Goal: Understand process/instructions

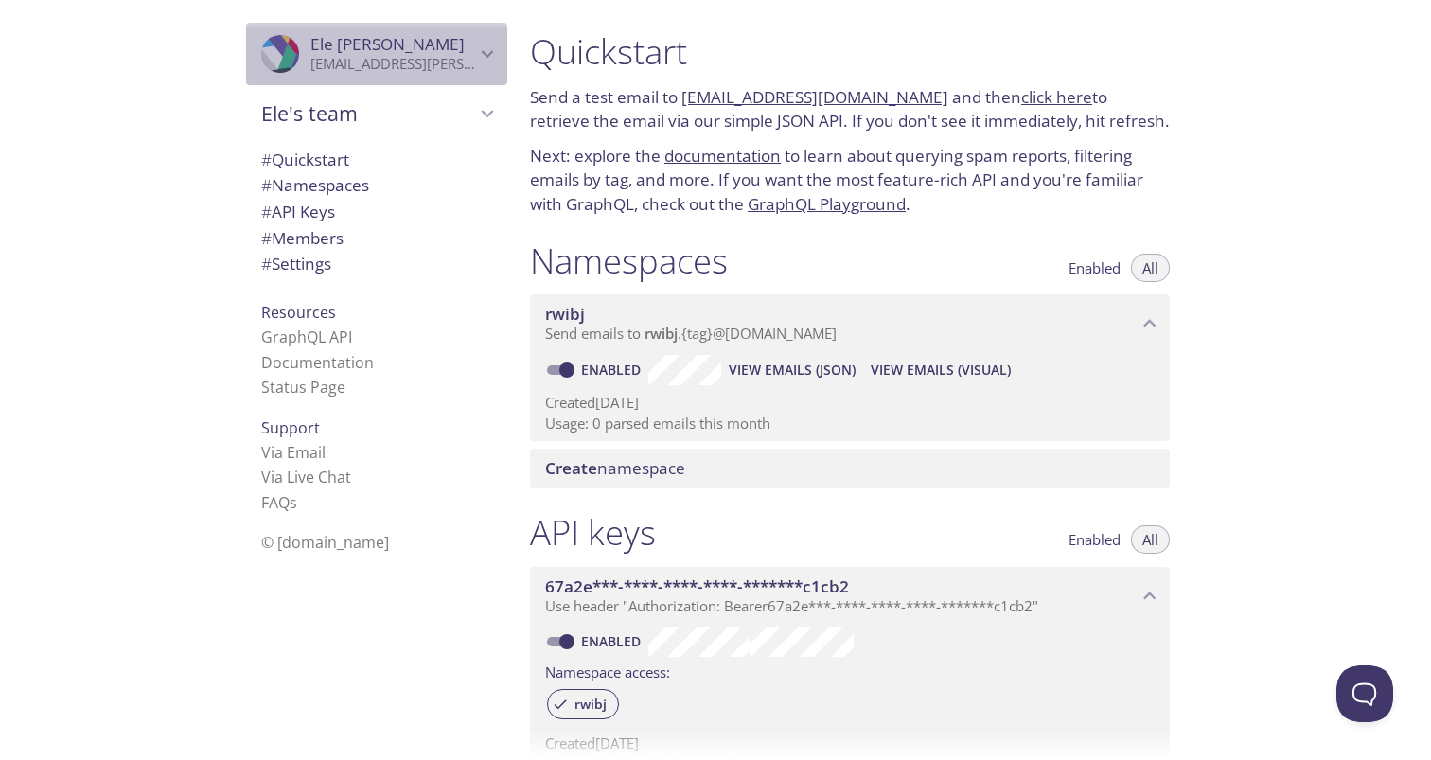
click at [340, 58] on p "[EMAIL_ADDRESS][PERSON_NAME][DOMAIN_NAME]" at bounding box center [392, 64] width 165 height 19
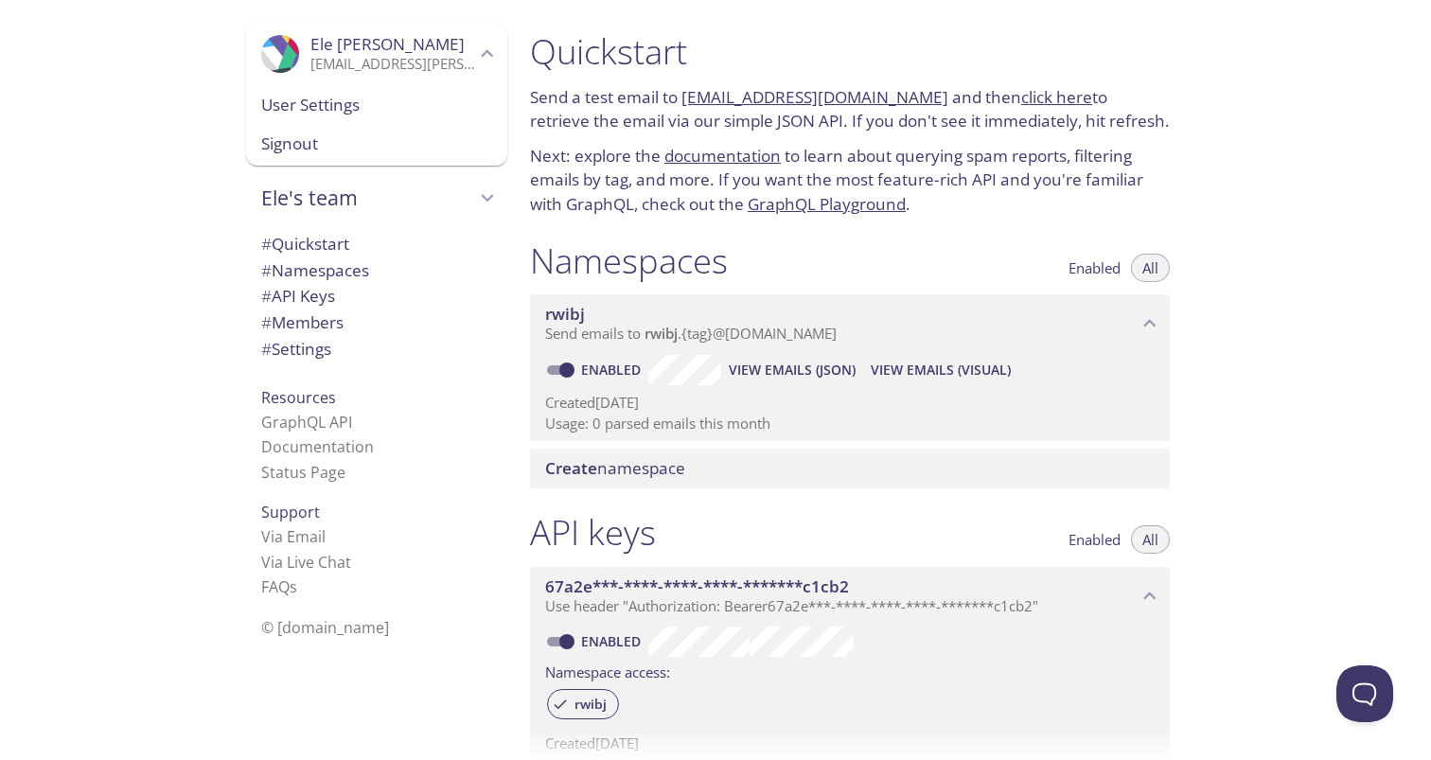
click at [375, 50] on span "Ele Garcia" at bounding box center [392, 44] width 165 height 21
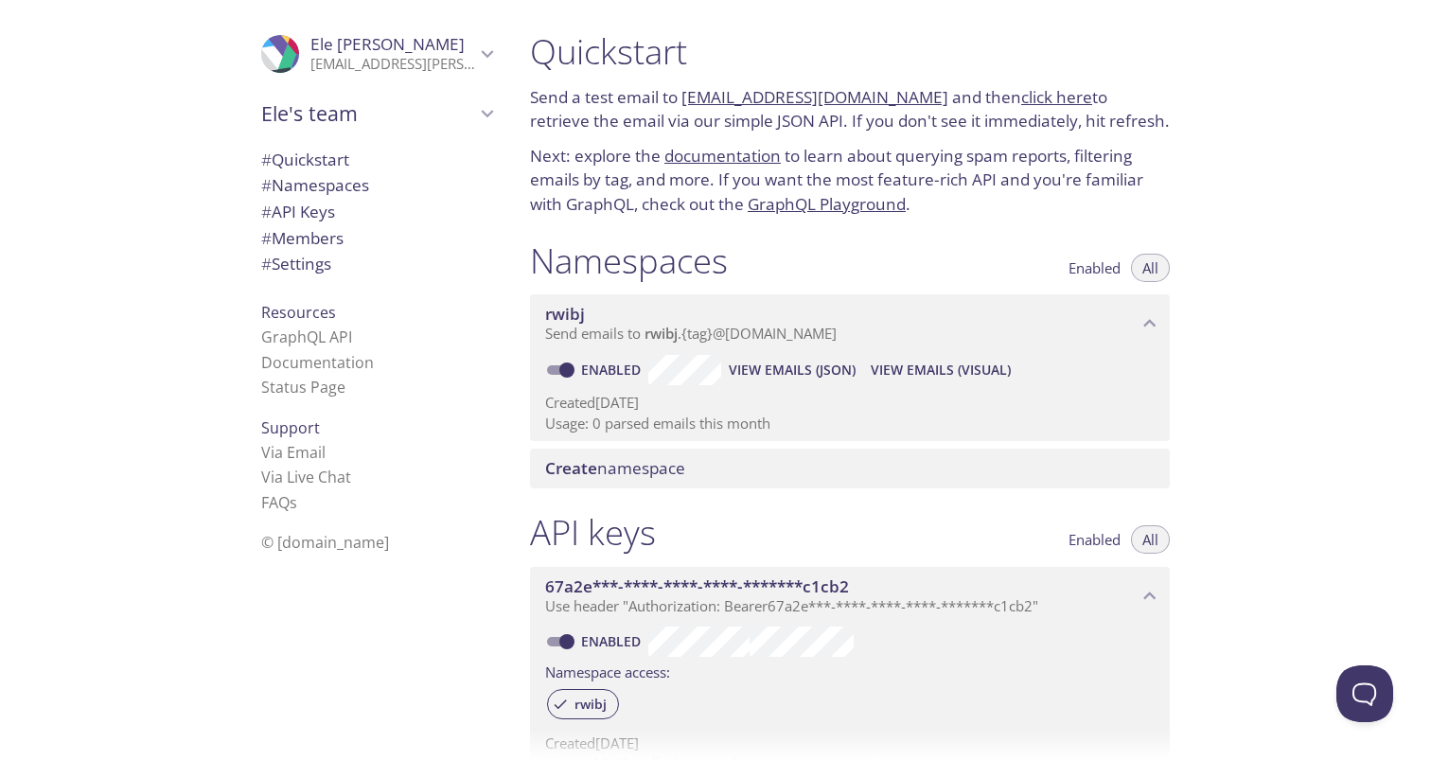
click at [765, 138] on div "Quickstart Send a test email to rwibj.test@inbox.testmail.app and then click he…" at bounding box center [850, 123] width 670 height 209
click at [1044, 92] on link "click here" at bounding box center [1056, 97] width 71 height 22
click at [892, 185] on p "Next: explore the documentation to learn about querying spam reports, filtering…" at bounding box center [850, 180] width 640 height 73
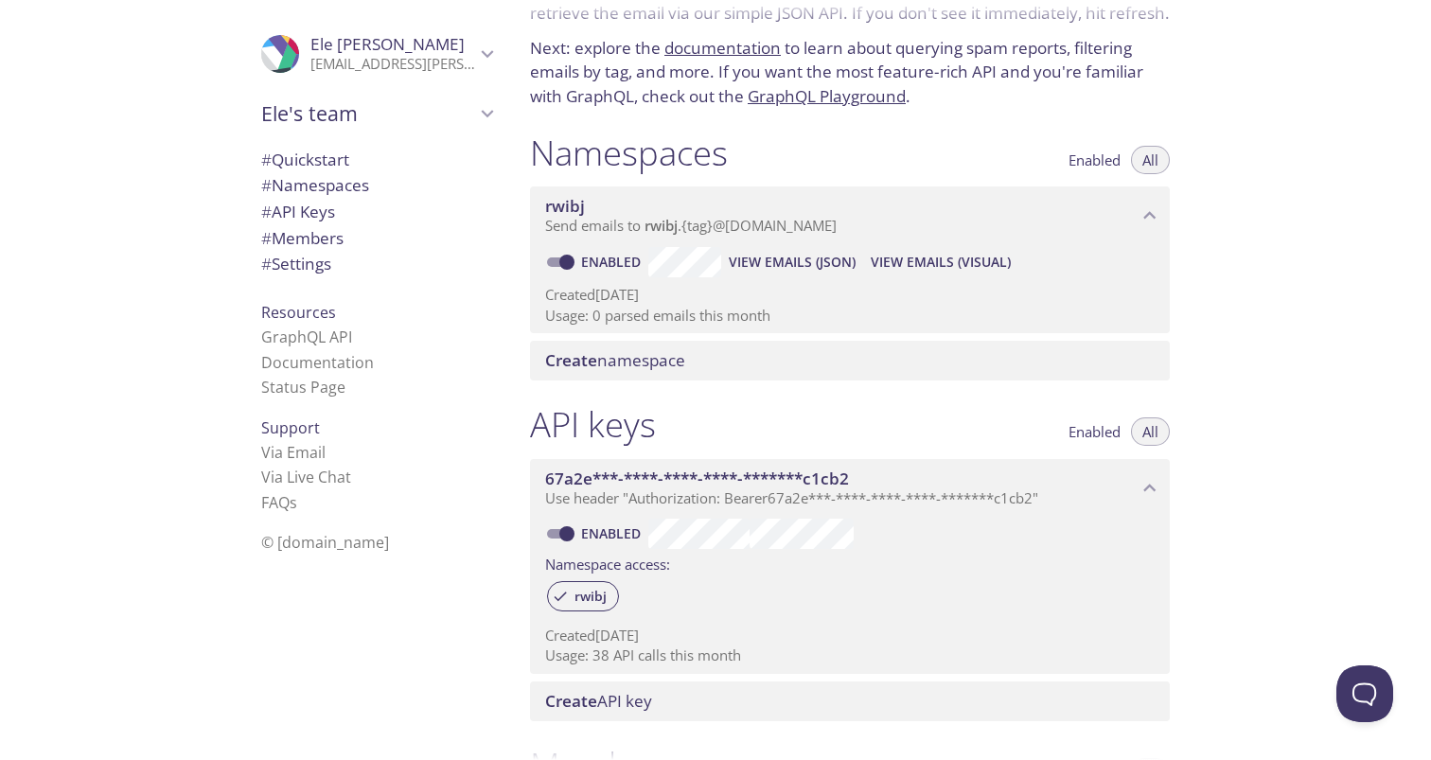
scroll to position [100, 0]
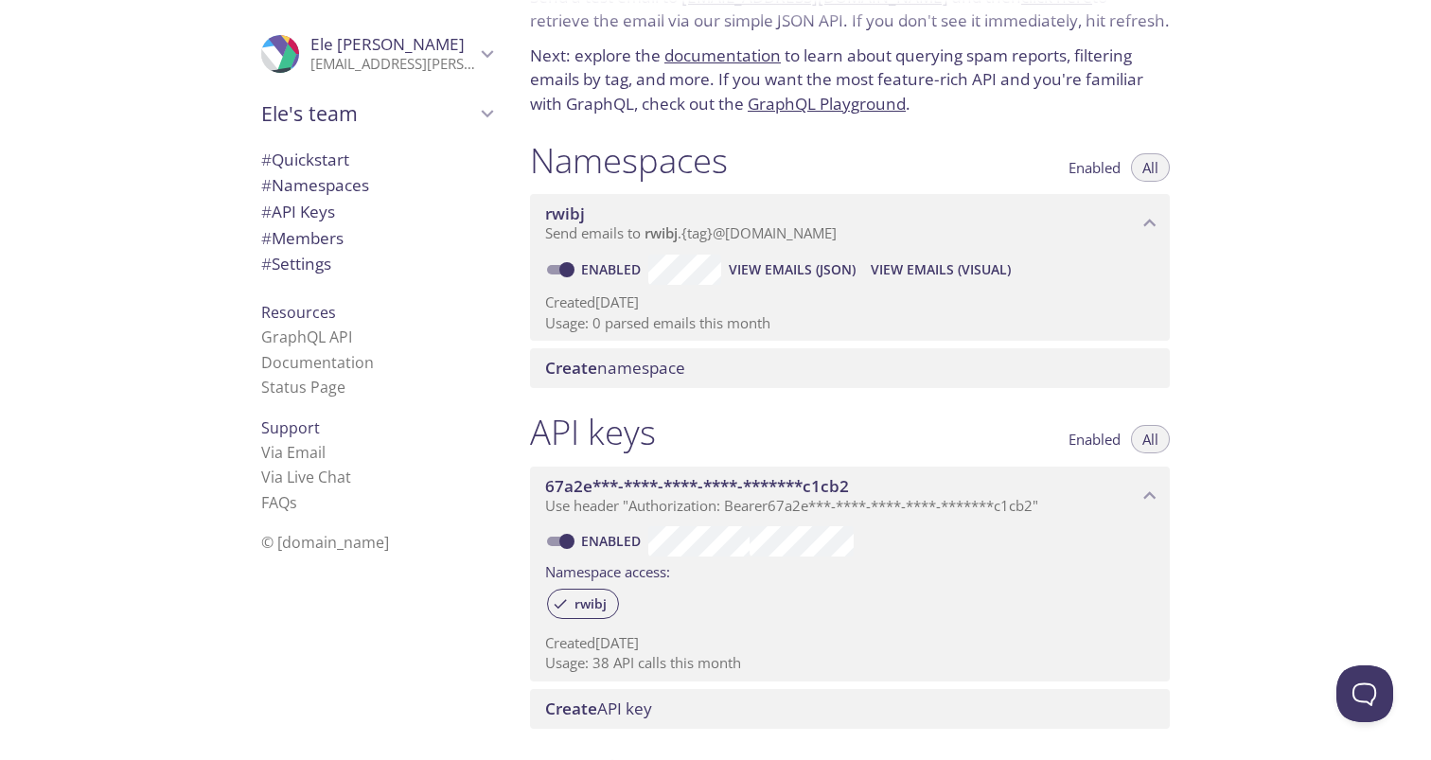
click at [1292, 313] on div "Quickstart Send a test email to rwibj.test@inbox.testmail.app and then click he…" at bounding box center [973, 380] width 916 height 760
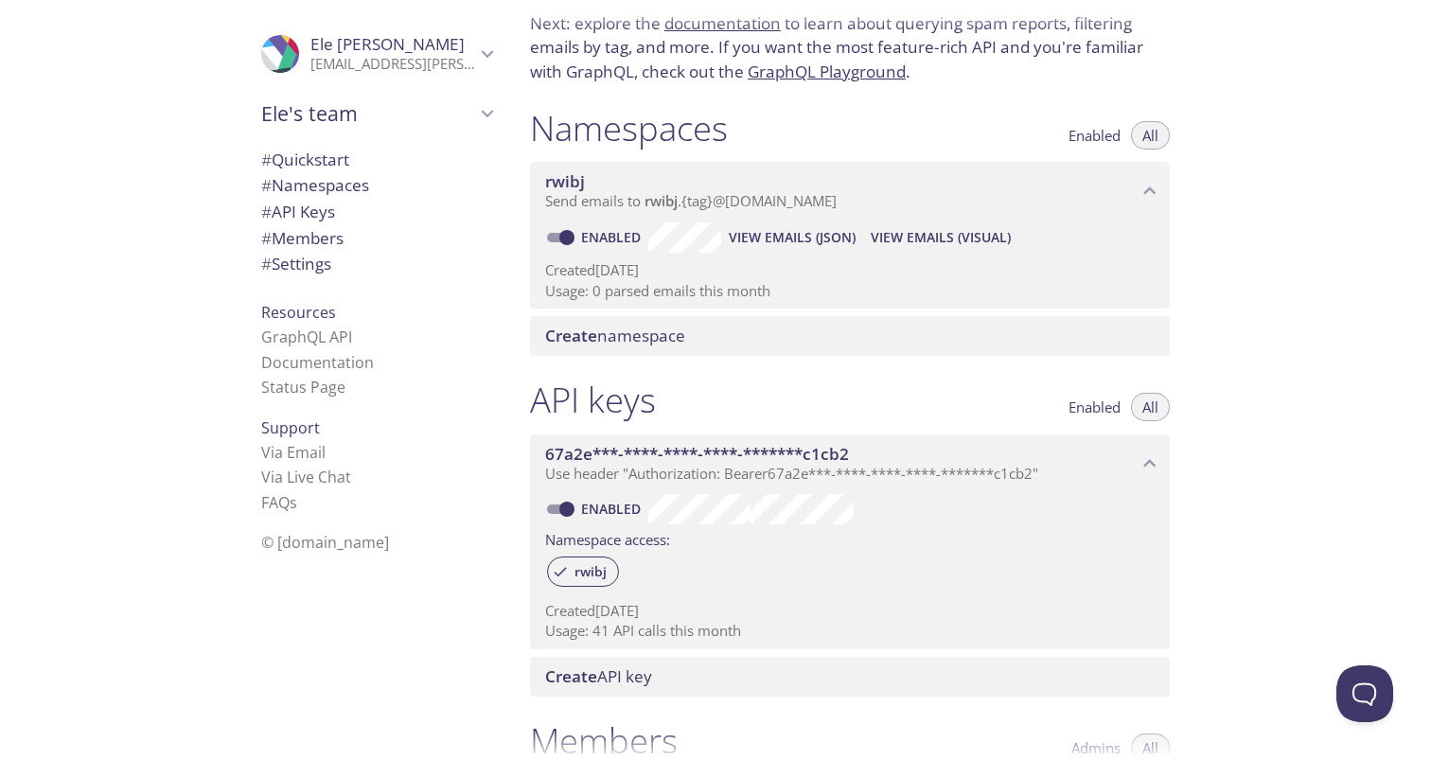
scroll to position [136, 0]
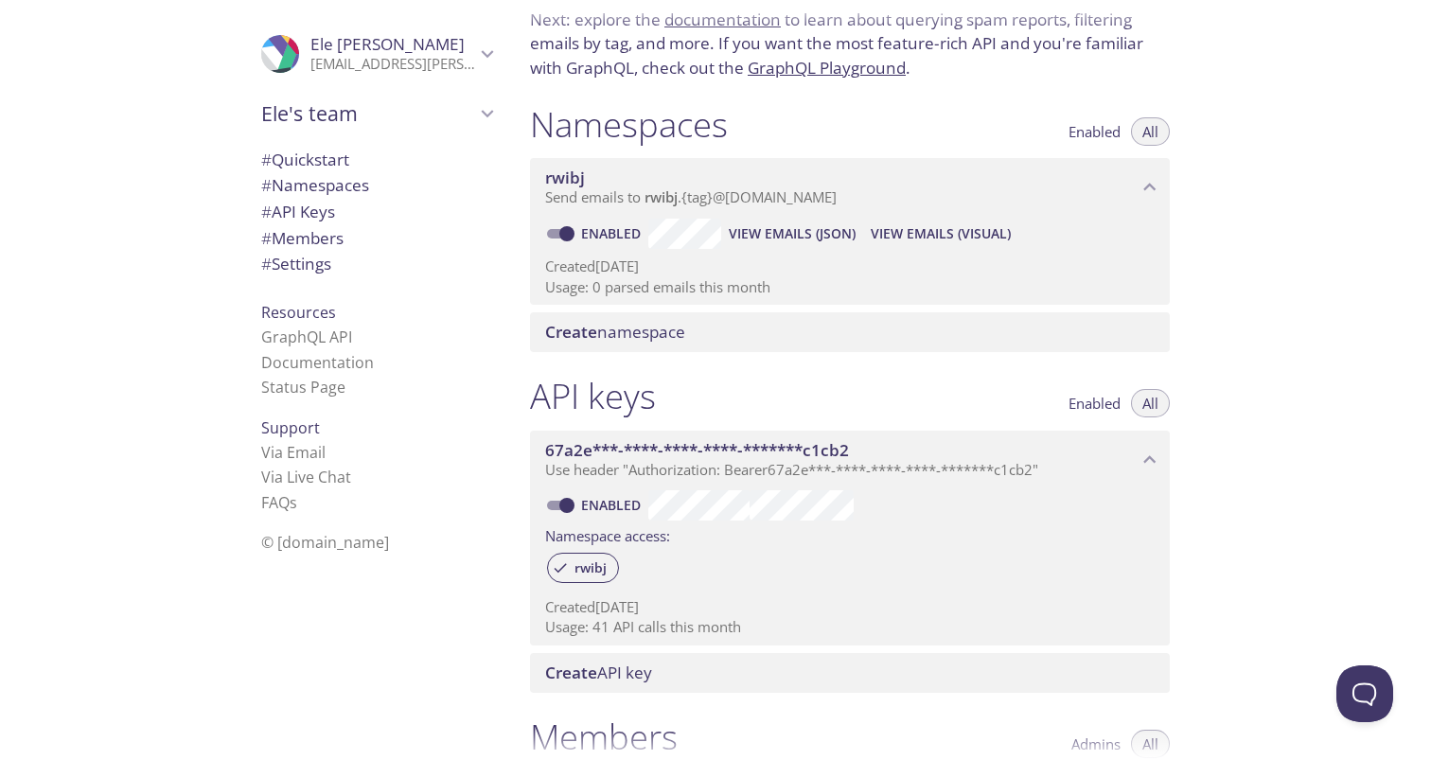
click at [1288, 297] on div "Quickstart Send a test email to rwibj.test@inbox.testmail.app and then click he…" at bounding box center [973, 380] width 916 height 760
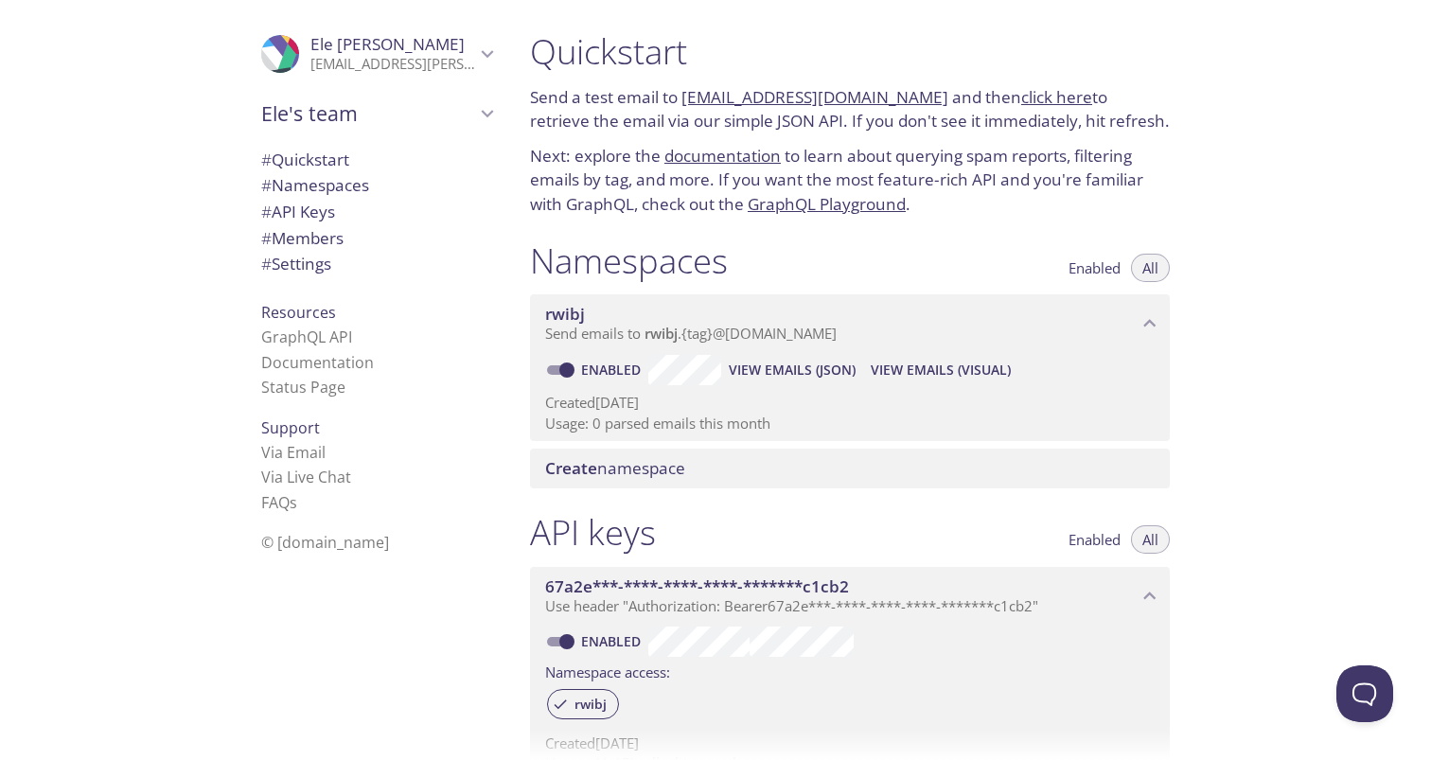
scroll to position [0, 0]
click at [1250, 308] on div "Quickstart Send a test email to rwibj.test@inbox.testmail.app and then click he…" at bounding box center [973, 380] width 916 height 760
click at [1195, 176] on div "Quickstart Send a test email to [EMAIL_ADDRESS][DOMAIN_NAME] and then click her…" at bounding box center [857, 380] width 685 height 760
click at [149, 327] on div ".cls-1 { fill: #6d5ca8; } .cls-2 { fill: #3fc191; } .cls-3 { fill: #3b4752; } .…" at bounding box center [257, 380] width 515 height 760
click at [1284, 274] on div "Quickstart Send a test email to rwibj.test@inbox.testmail.app and then click he…" at bounding box center [973, 380] width 916 height 760
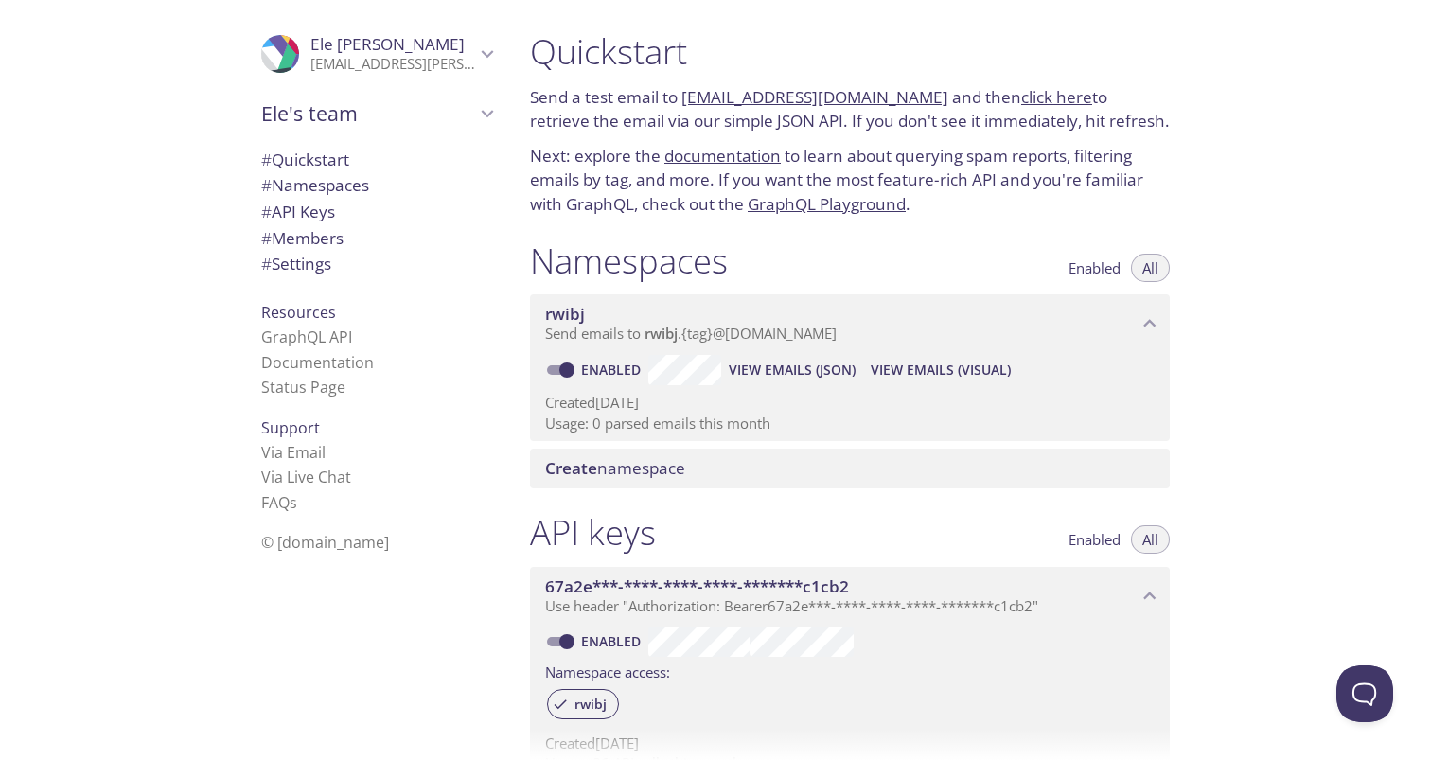
click at [785, 124] on p "Send a test email to rwibj.test@inbox.testmail.app and then click here to retri…" at bounding box center [850, 109] width 640 height 48
